Goal: Use online tool/utility: Utilize a website feature to perform a specific function

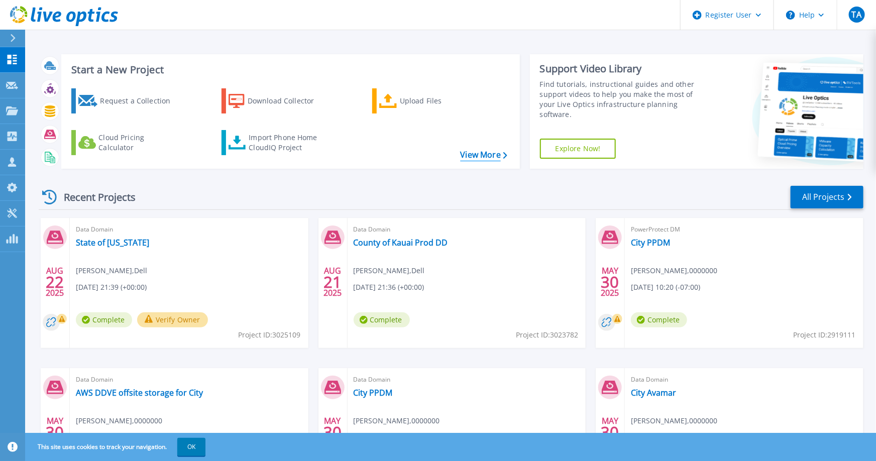
click at [467, 153] on link "View More" at bounding box center [483, 155] width 47 height 10
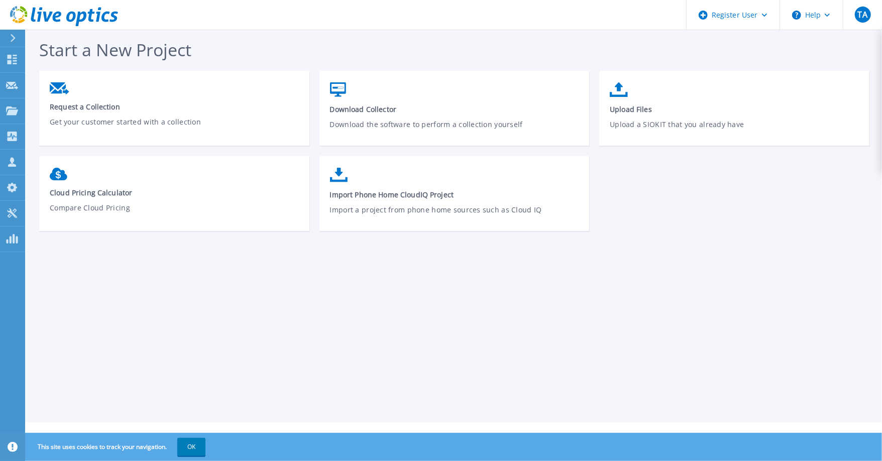
click at [11, 36] on icon at bounding box center [13, 38] width 6 height 8
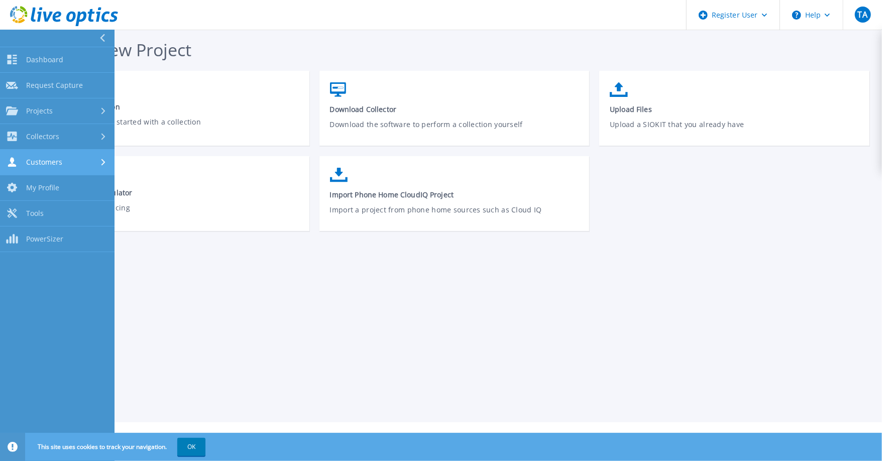
click at [52, 160] on span "Customers" at bounding box center [44, 162] width 36 height 9
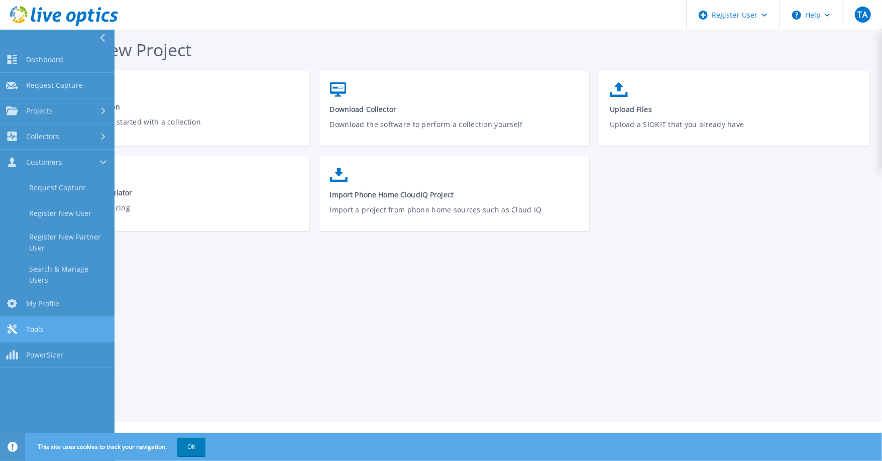
click at [41, 325] on span "Tools" at bounding box center [35, 329] width 18 height 9
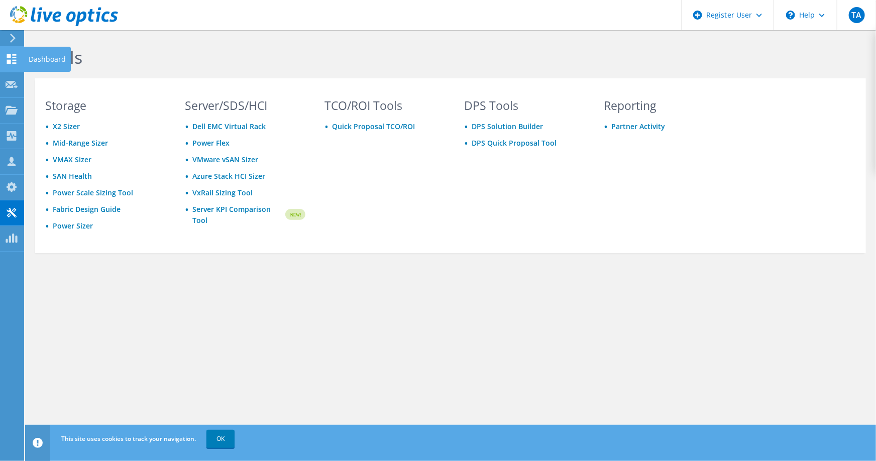
click at [11, 58] on icon at bounding box center [12, 59] width 12 height 10
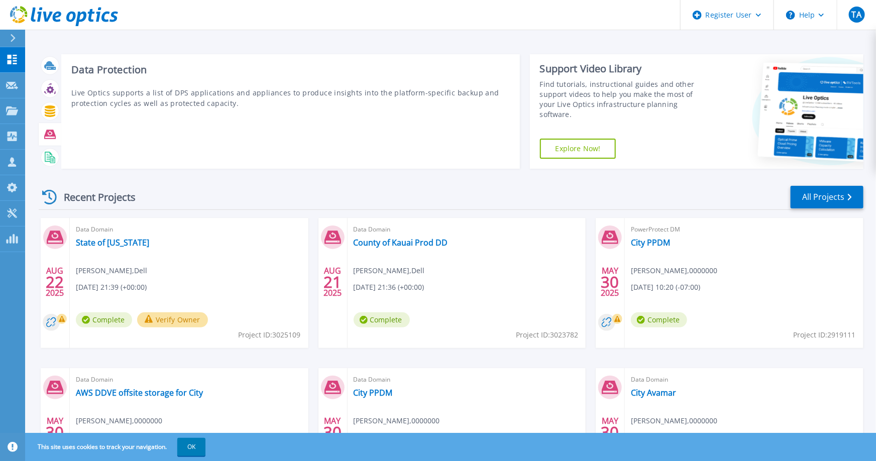
click at [54, 133] on icon at bounding box center [50, 134] width 12 height 9
click at [51, 140] on div at bounding box center [50, 135] width 18 height 18
click at [151, 91] on p "Live Optics supports a list of DPS applications and appliances to produce insig…" at bounding box center [290, 97] width 439 height 21
click at [53, 137] on icon at bounding box center [50, 135] width 12 height 12
click at [47, 132] on icon at bounding box center [50, 134] width 12 height 9
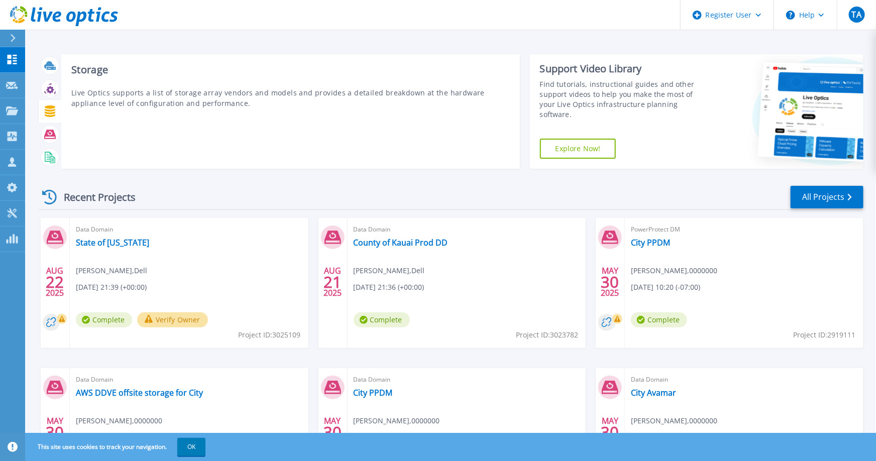
click at [44, 109] on icon at bounding box center [50, 112] width 12 height 12
click at [45, 89] on icon at bounding box center [50, 89] width 12 height 12
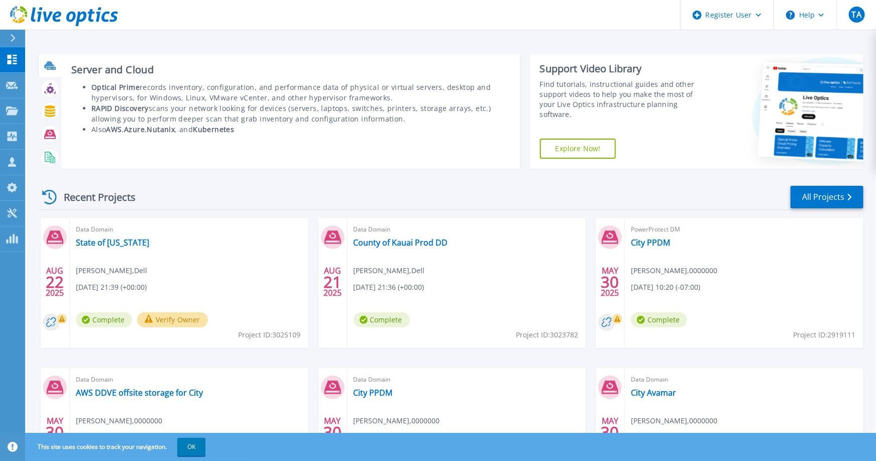
click at [47, 58] on div at bounding box center [50, 66] width 18 height 18
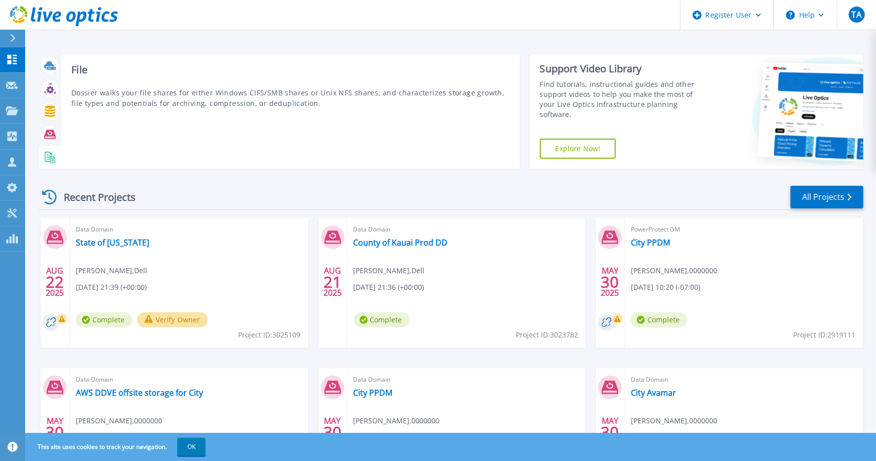
click at [52, 161] on rect at bounding box center [52, 161] width 3 height 1
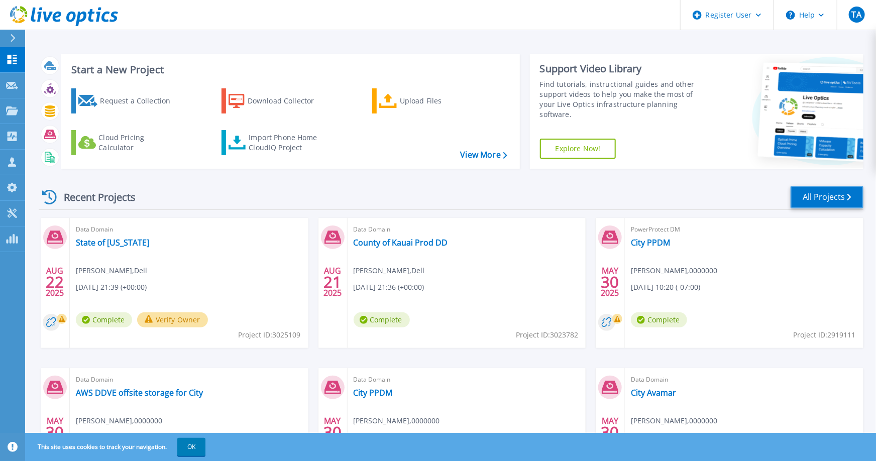
click at [813, 193] on link "All Projects" at bounding box center [827, 197] width 73 height 23
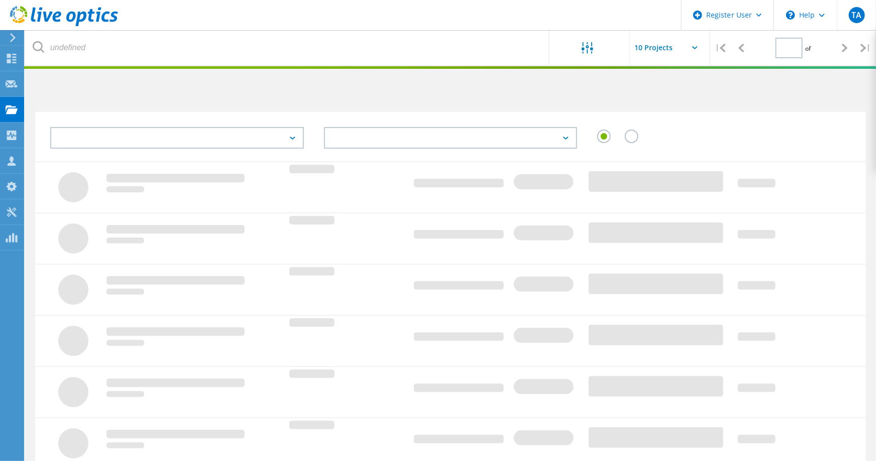
type input "1"
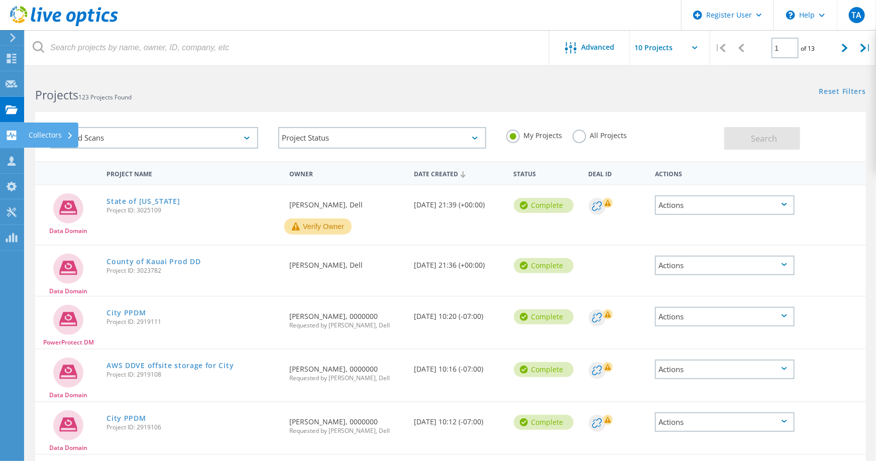
click at [14, 136] on use at bounding box center [12, 136] width 10 height 10
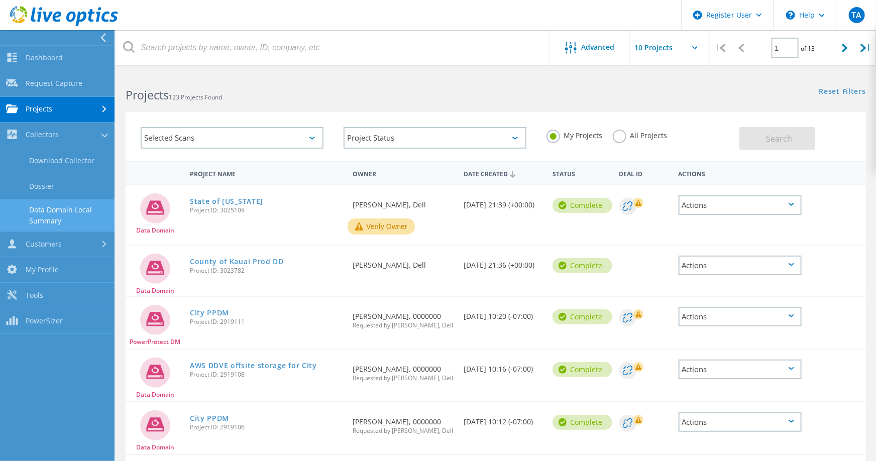
click at [67, 214] on link "Data Domain Local Summary" at bounding box center [57, 215] width 115 height 32
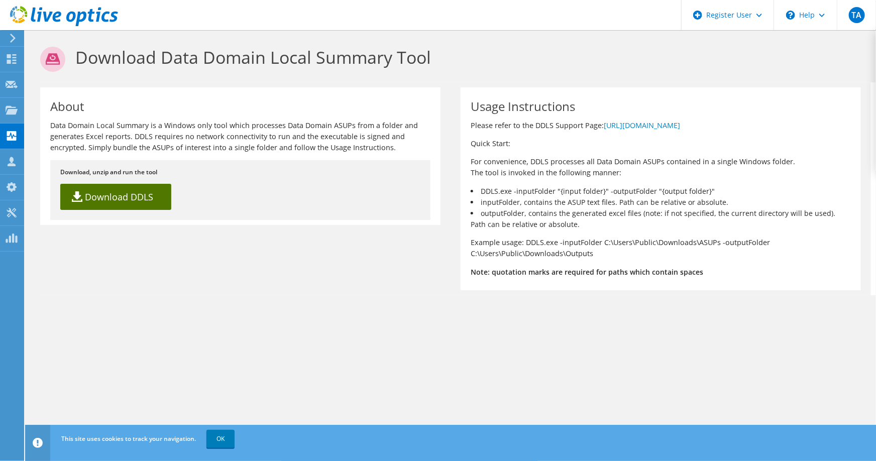
click at [115, 206] on link "Download DDLS" at bounding box center [115, 197] width 111 height 26
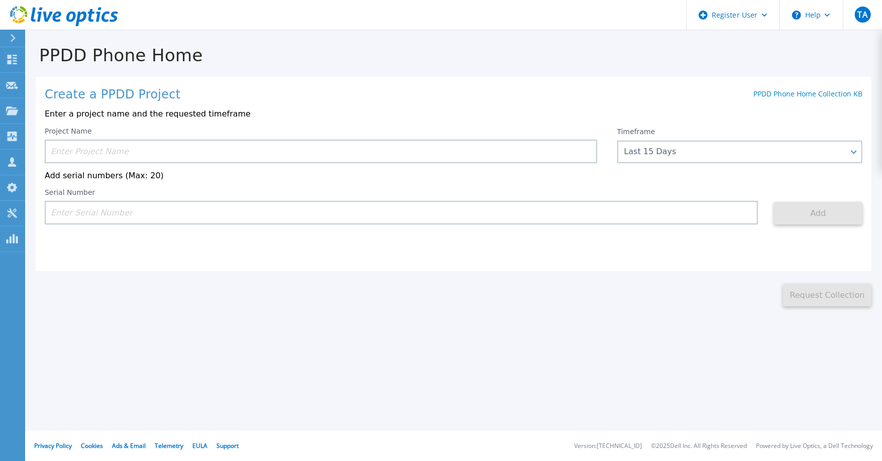
click at [127, 154] on input at bounding box center [321, 152] width 553 height 24
click at [103, 156] on input at bounding box center [321, 152] width 553 height 24
paste input "APM00221603642"
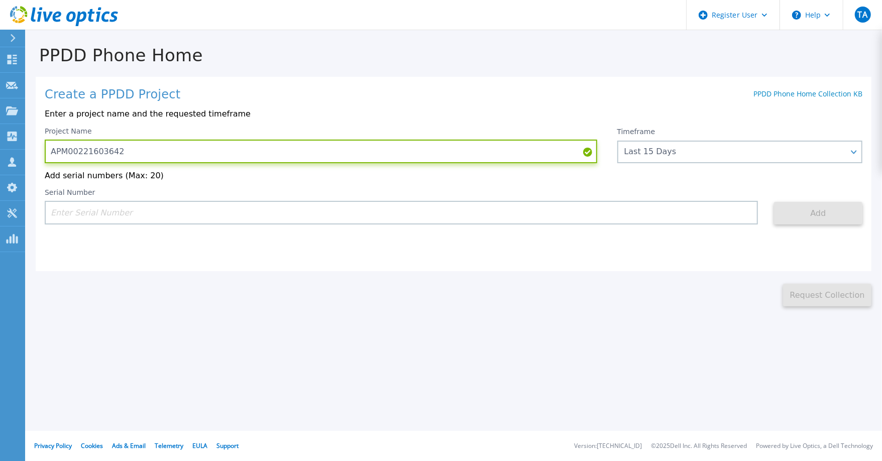
type input "APM00221603642"
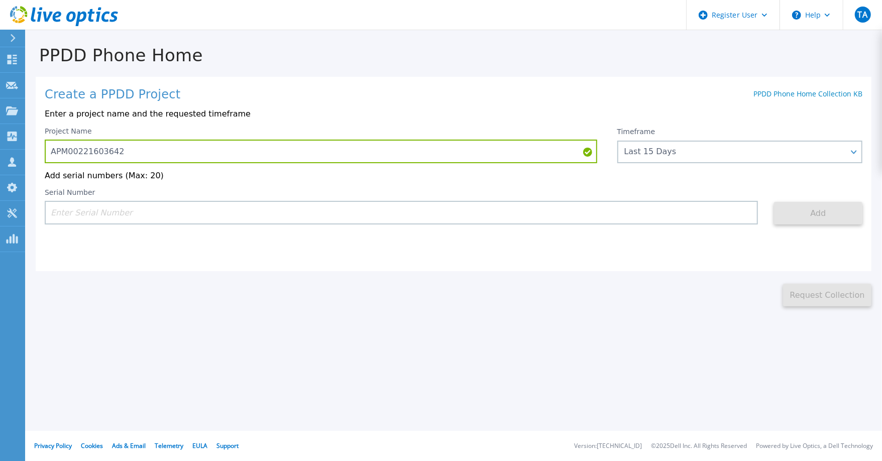
click at [118, 217] on input at bounding box center [402, 213] width 714 height 24
paste input "APM00221603642"
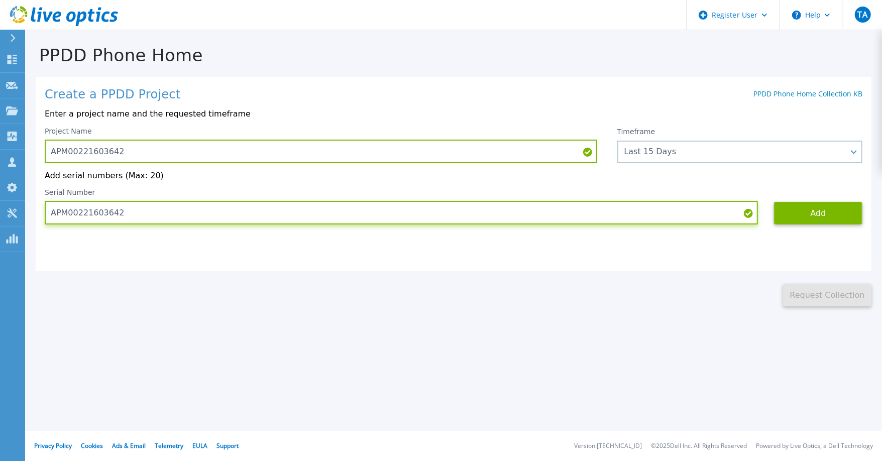
type input "APM00221603642"
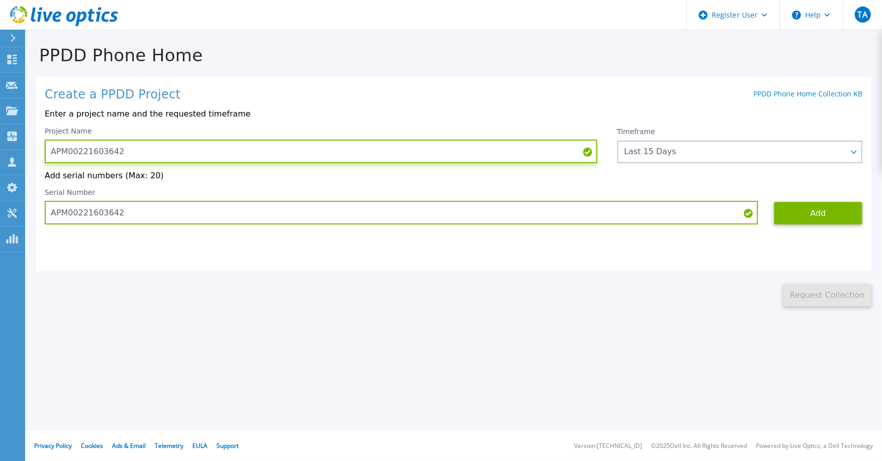
click at [142, 155] on input "APM00221603642" at bounding box center [321, 152] width 553 height 24
type input "APM00221603642 CoLB 2025-0904"
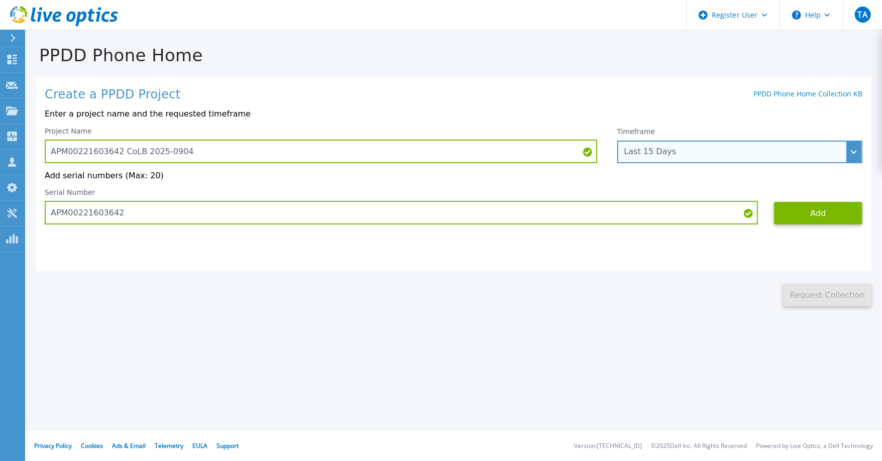
click at [684, 152] on div "Last 15 Days" at bounding box center [735, 151] width 220 height 9
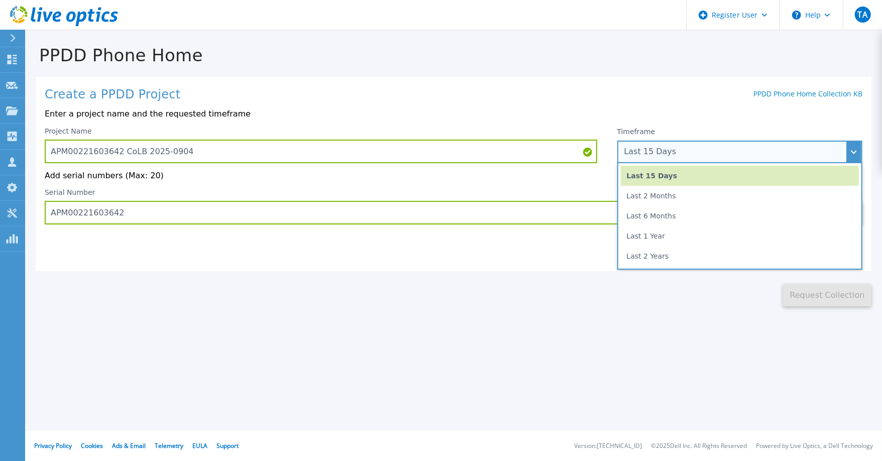
click at [648, 197] on li "Last 2 Months" at bounding box center [740, 196] width 238 height 20
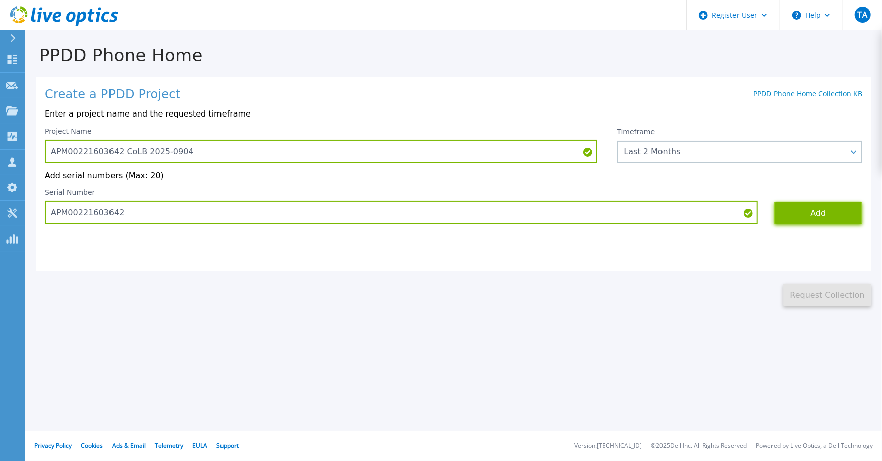
click at [801, 214] on button "Add" at bounding box center [818, 213] width 88 height 23
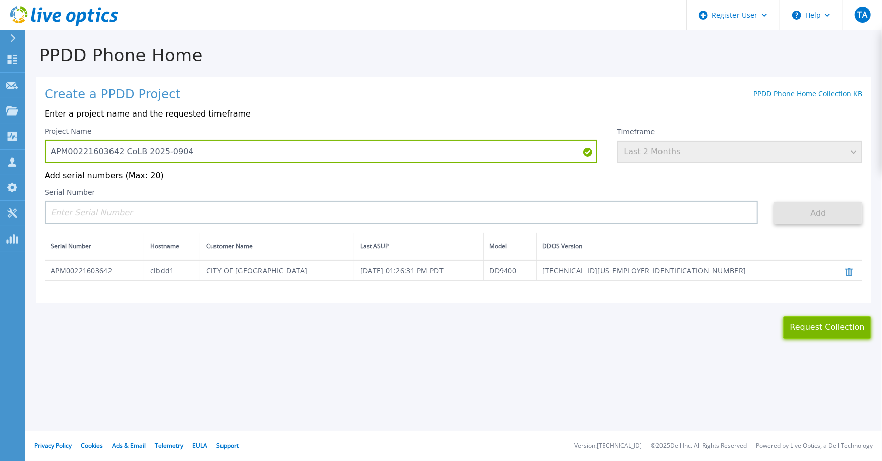
click at [841, 339] on button "Request Collection" at bounding box center [827, 328] width 88 height 23
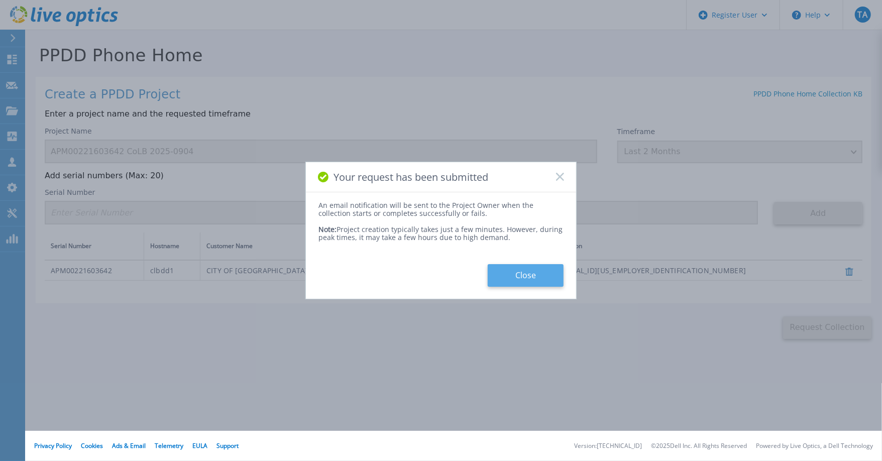
click at [523, 276] on button "Close" at bounding box center [526, 275] width 76 height 23
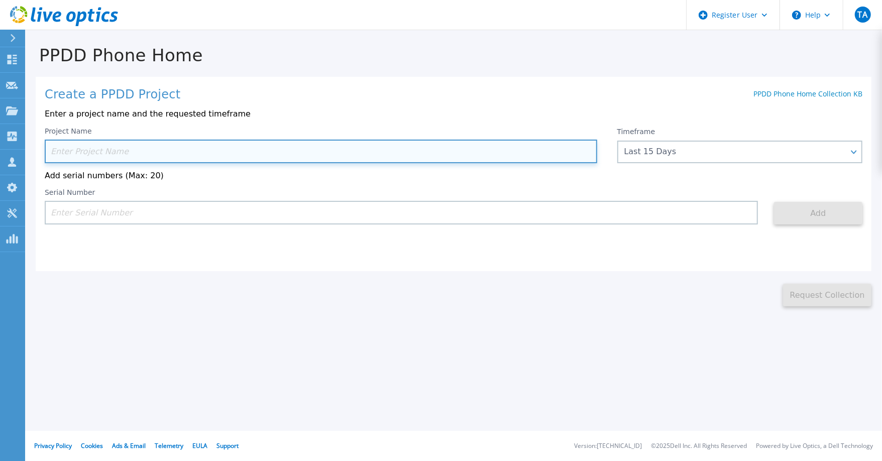
click at [107, 152] on input at bounding box center [321, 152] width 553 height 24
